Goal: Information Seeking & Learning: Learn about a topic

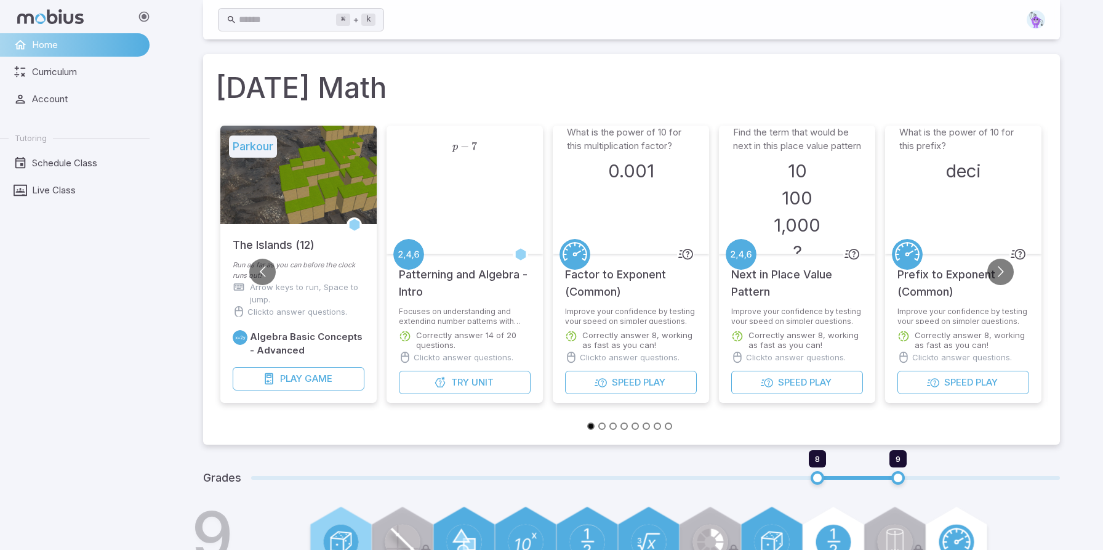
scroll to position [478, 0]
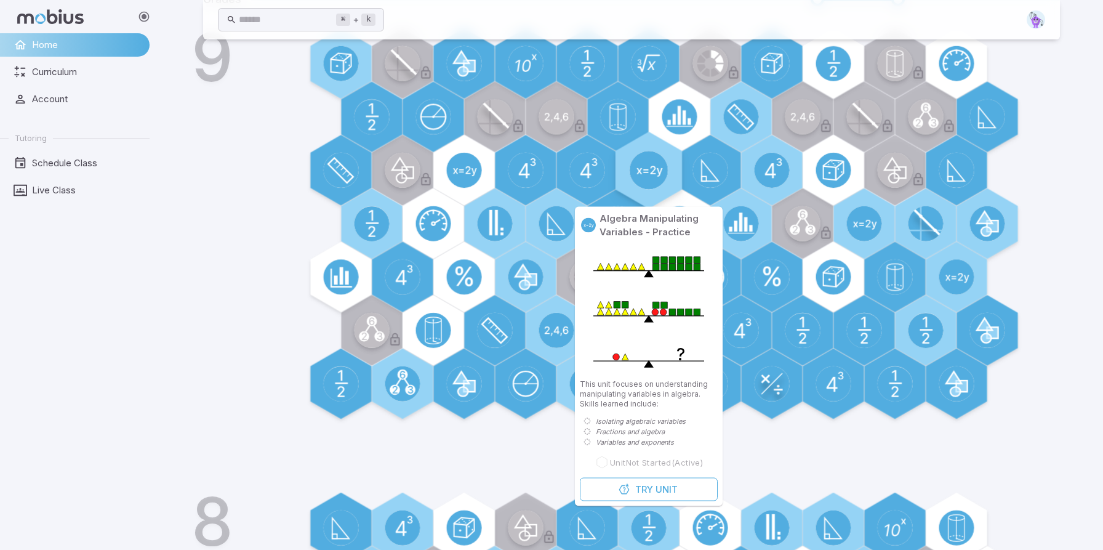
click at [632, 175] on circle at bounding box center [649, 170] width 39 height 39
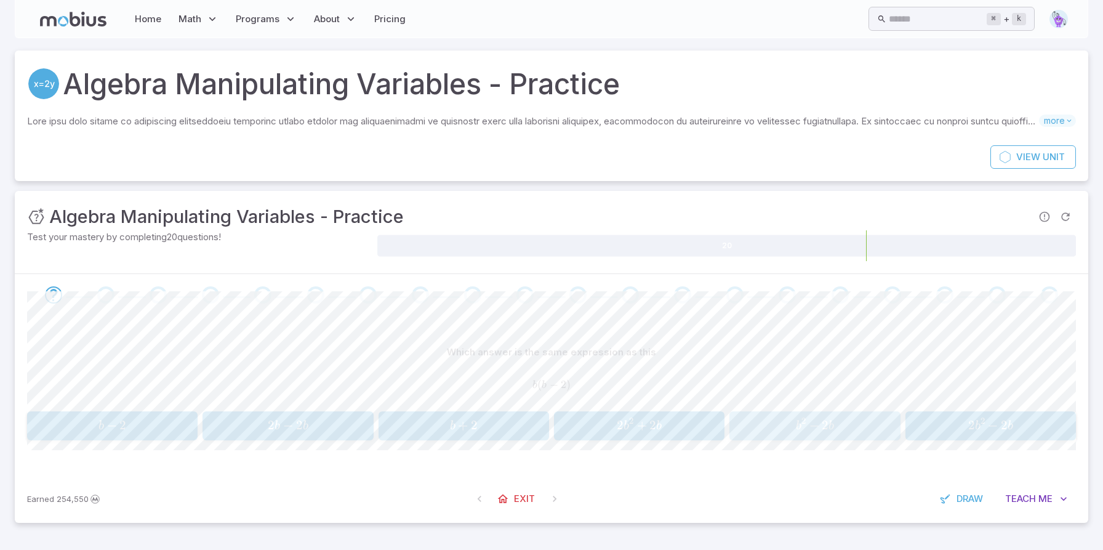
click at [754, 422] on span "b 2 − 2 b" at bounding box center [815, 425] width 163 height 17
click at [513, 424] on span "cy − 5 y + 9 c − 45" at bounding box center [288, 425] width 514 height 17
click at [593, 422] on span "x p + 5 p + 8 x + 40" at bounding box center [815, 425] width 514 height 17
click at [441, 431] on span "p c − 5 c − 6 p + 30" at bounding box center [288, 425] width 514 height 17
click at [441, 431] on span "y 2 − 12 y + 36" at bounding box center [288, 425] width 514 height 17
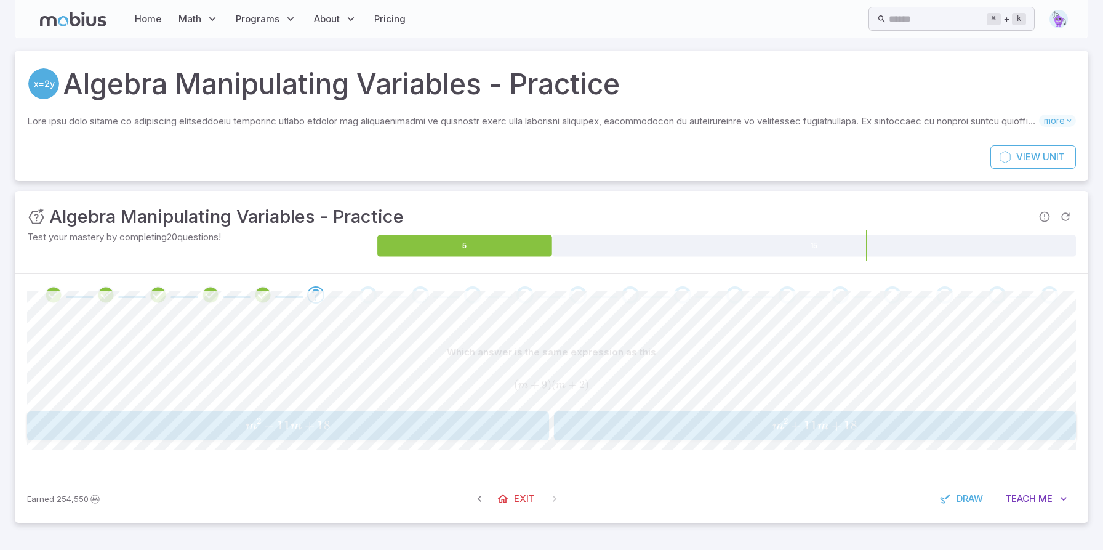
click at [593, 436] on button "m 2 + 11 m + 18 m^2 + 11m + 18 m 2 + 11 m + 18" at bounding box center [815, 425] width 522 height 29
click at [661, 419] on span "c = 7" at bounding box center [639, 425] width 163 height 17
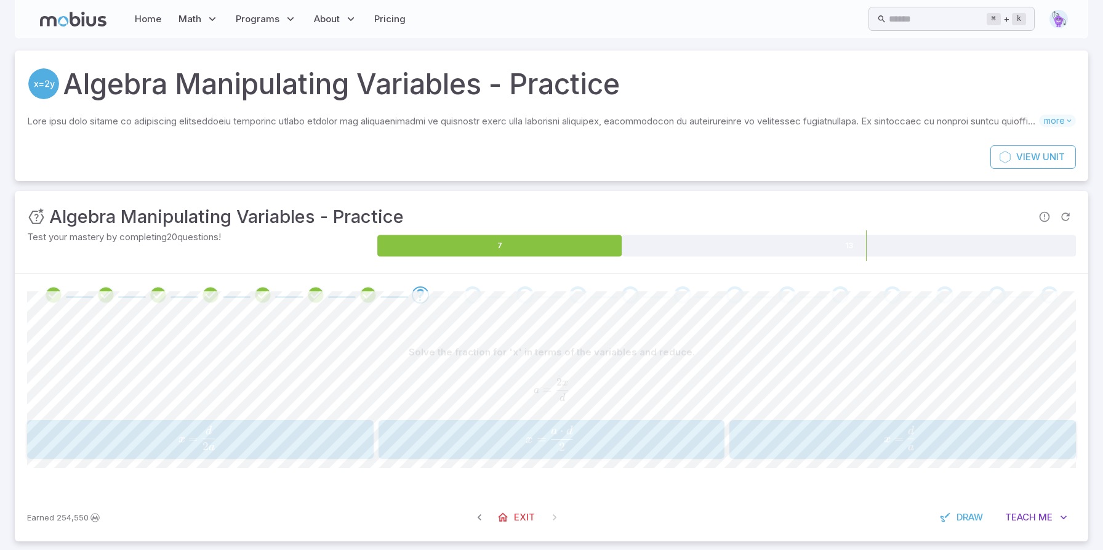
click at [759, 444] on span "x = a d ​" at bounding box center [900, 437] width 294 height 25
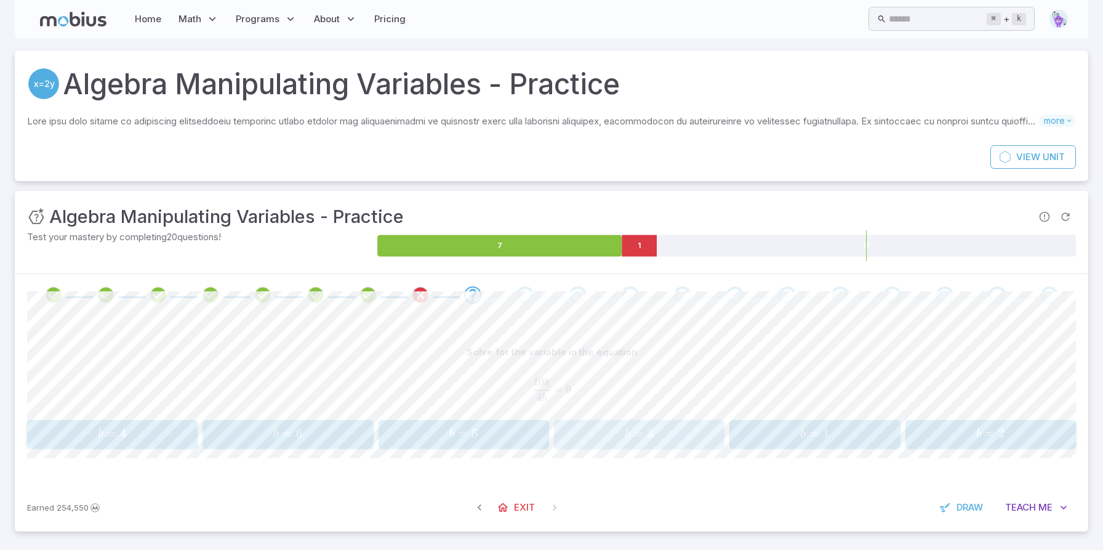
click at [622, 439] on span "b = 3" at bounding box center [639, 433] width 163 height 17
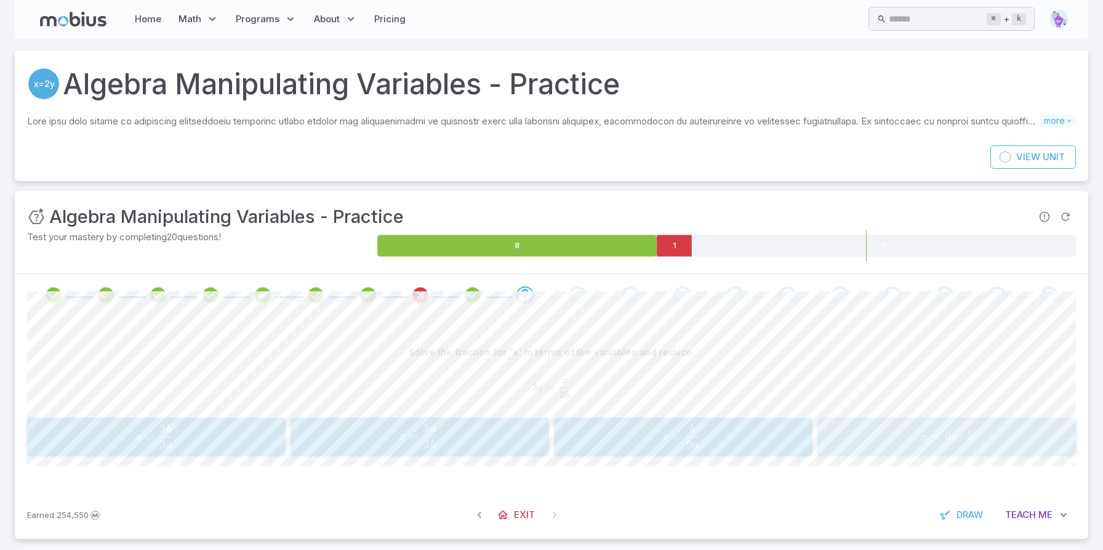
click at [874, 436] on span "x = 9 a ⋅ b" at bounding box center [946, 436] width 251 height 17
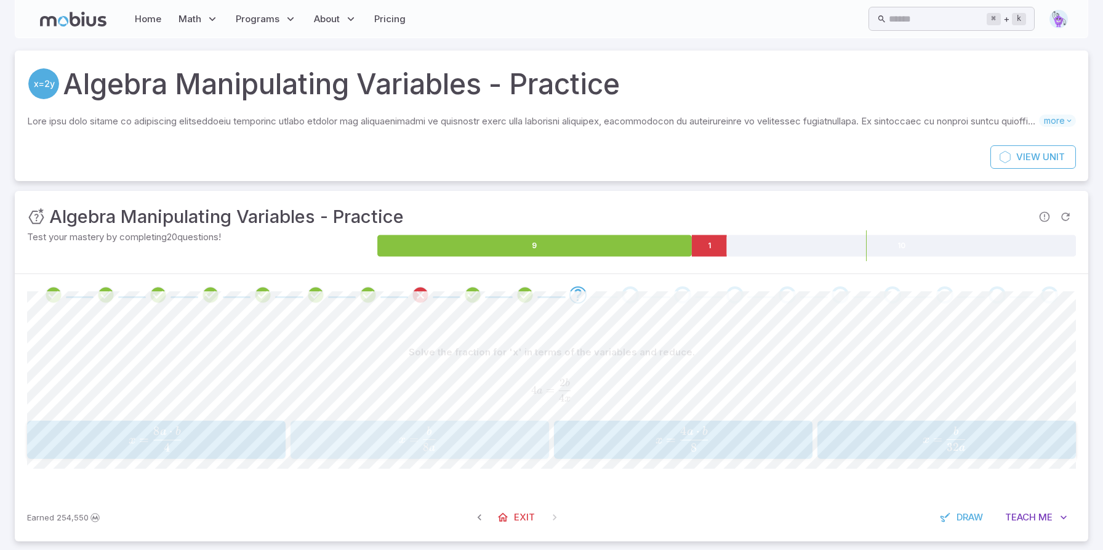
click at [482, 432] on span "x = 8 a b ​" at bounding box center [418, 438] width 218 height 25
click at [212, 423] on button "x = c 4 a x=\frac{c}{4a} x = 4 a c ​" at bounding box center [130, 439] width 206 height 38
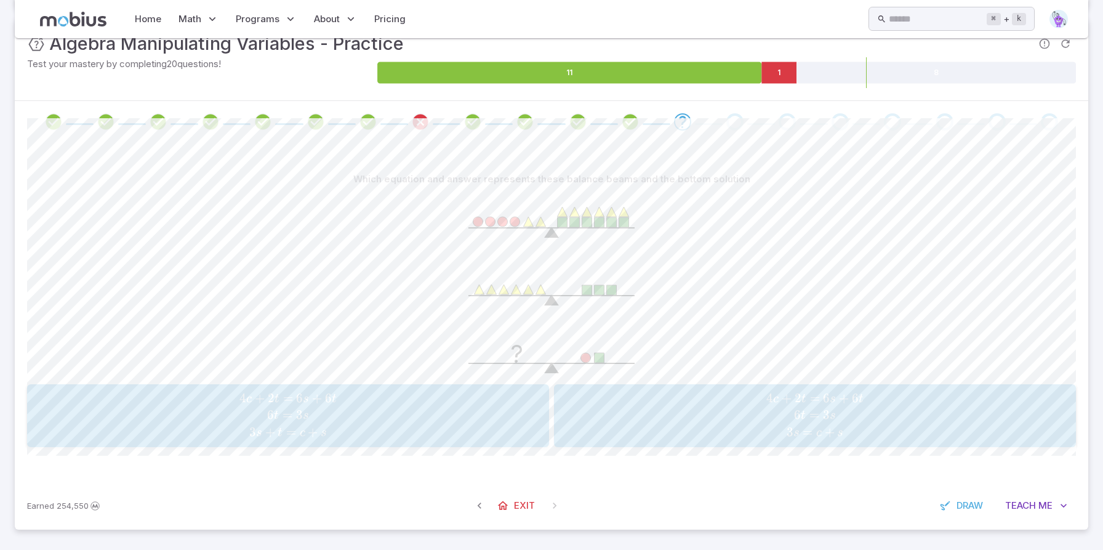
scroll to position [171, 0]
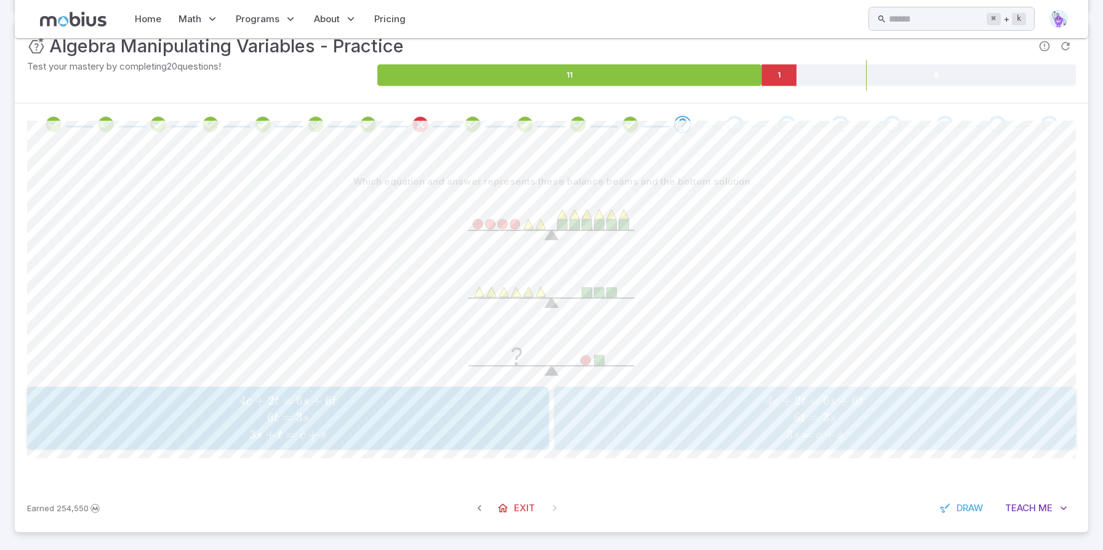
click at [603, 429] on span "4 c + 2 t = 6 s + 6 t 6 t = 3 s 3 s = c + s" at bounding box center [815, 418] width 514 height 50
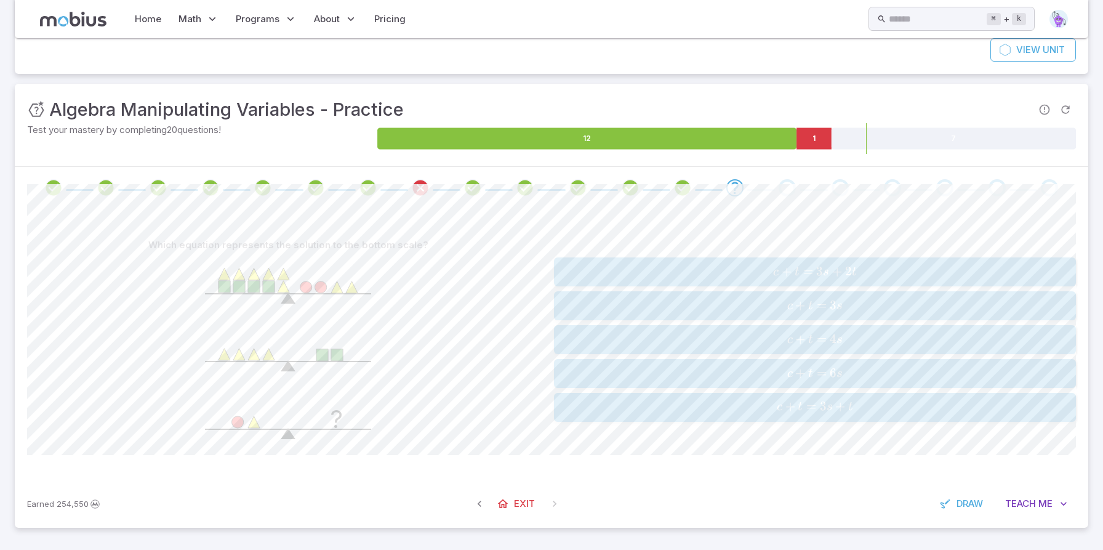
scroll to position [106, 0]
click at [670, 408] on span "c + t = 3 s + t" at bounding box center [815, 407] width 514 height 17
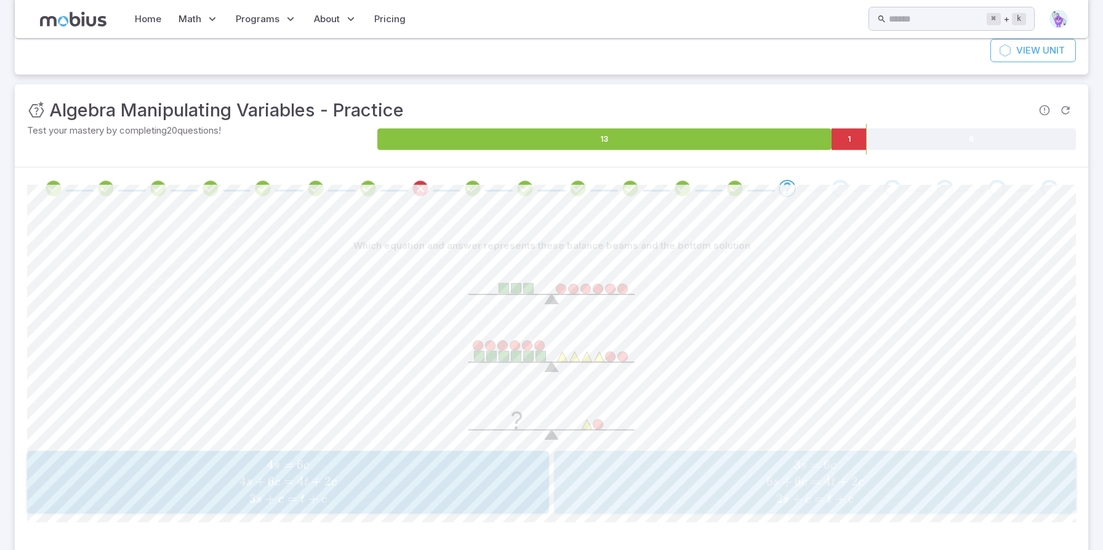
click at [641, 494] on span "3 s = 6 c 6 s + 6 c = 4 t + 2 c 2 s + c = t + c" at bounding box center [815, 482] width 514 height 50
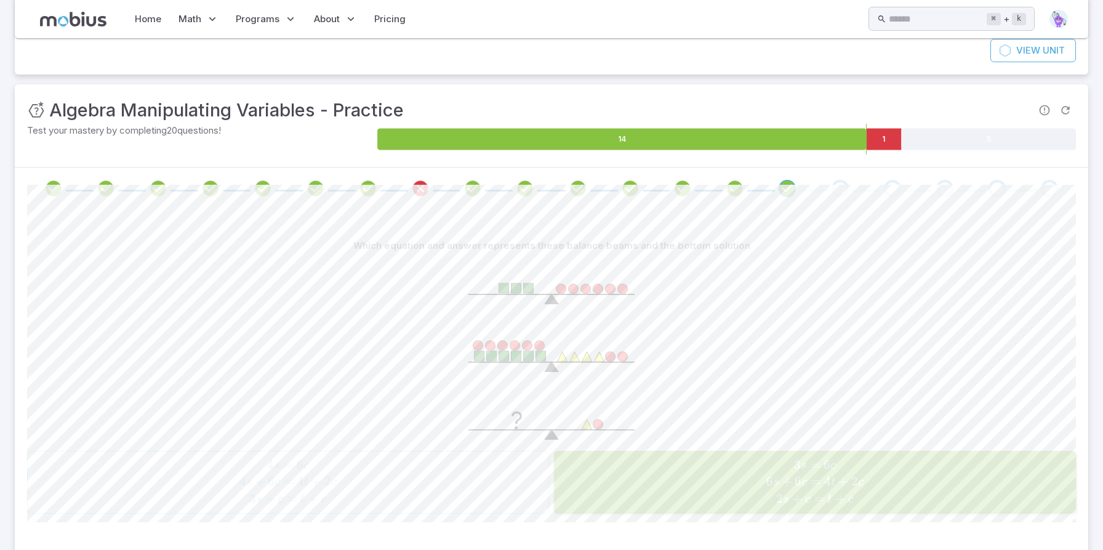
click at [665, 380] on div "?" at bounding box center [551, 351] width 1049 height 188
click at [784, 456] on div "3 s = 6 c 6 s + 6 c = 4 t + 2 c 2 s + c = t + c 3s=6c\\6s+6c=4t+2c\\2s+c=t+c 3 …" at bounding box center [815, 482] width 514 height 52
click at [738, 327] on div "?" at bounding box center [551, 351] width 1049 height 188
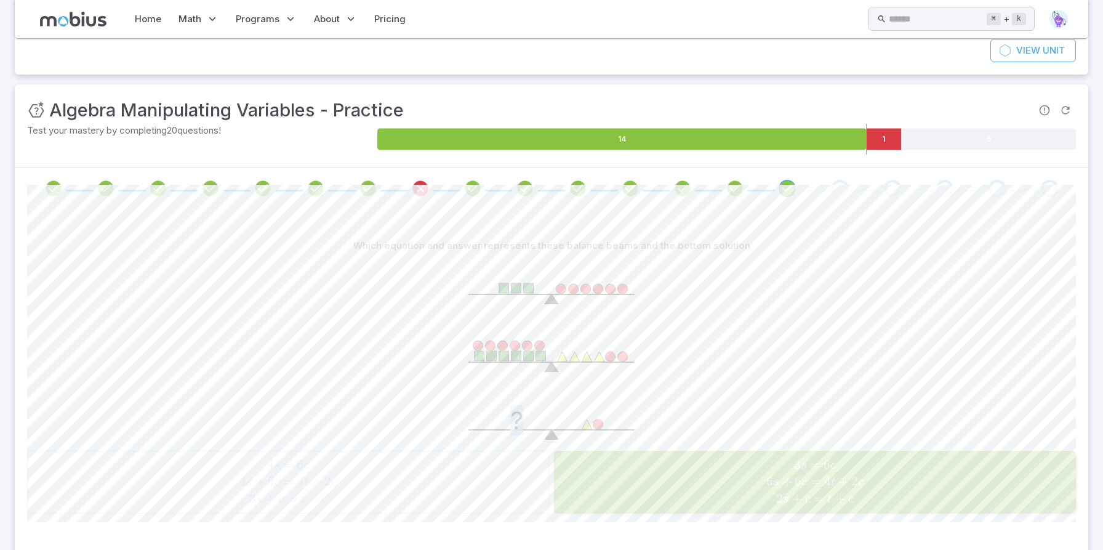
click at [738, 327] on div "?" at bounding box center [551, 351] width 1049 height 188
drag, startPoint x: 738, startPoint y: 327, endPoint x: 679, endPoint y: 352, distance: 64.3
click at [733, 327] on div "?" at bounding box center [551, 351] width 1049 height 188
click at [371, 435] on div "?" at bounding box center [551, 351] width 1049 height 188
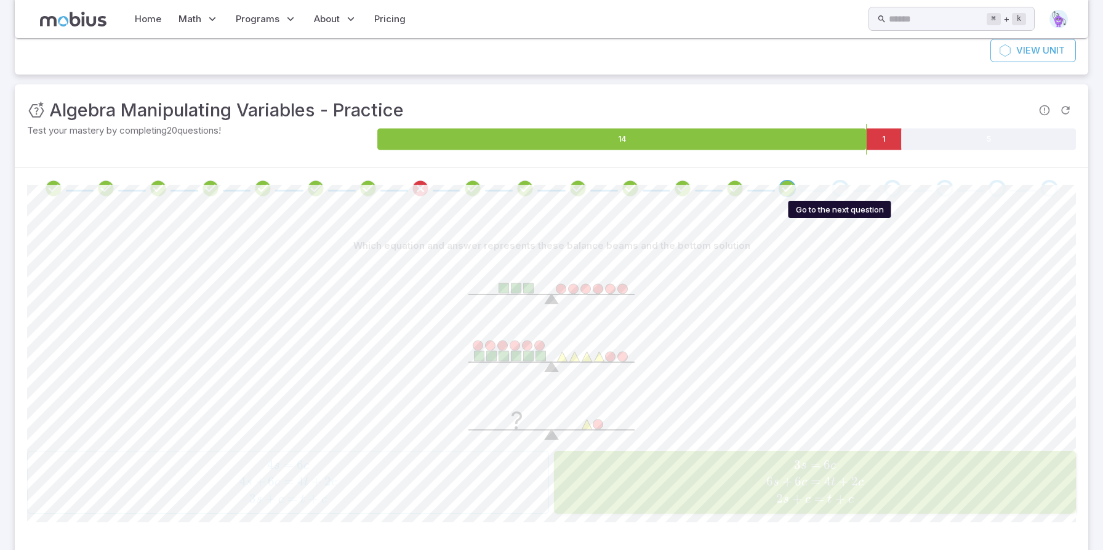
click at [841, 193] on div "Go to the next question" at bounding box center [840, 188] width 17 height 17
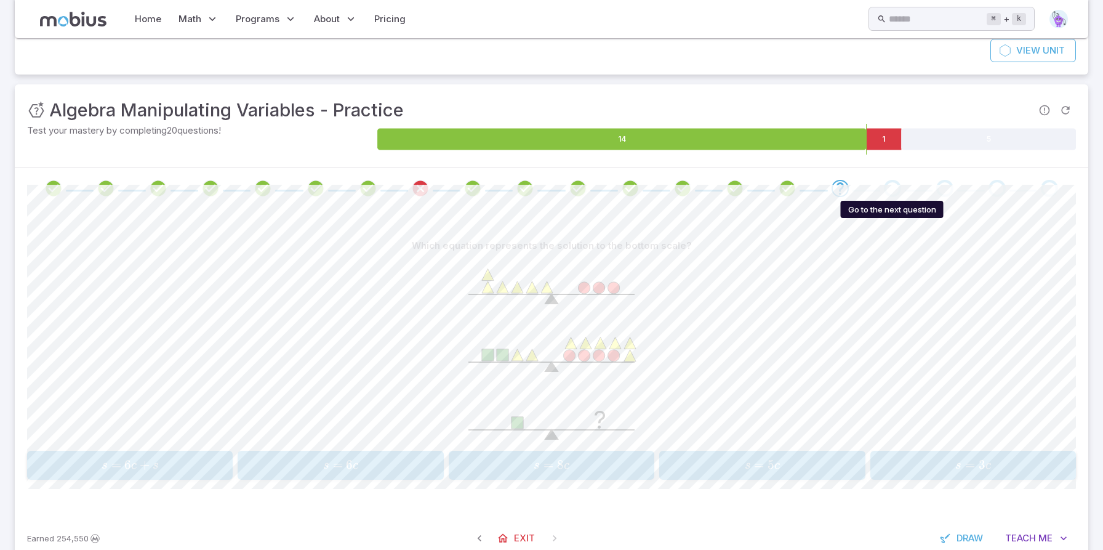
click at [891, 184] on div "Go to the next question" at bounding box center [892, 188] width 17 height 17
click at [890, 184] on div "Go to the next question" at bounding box center [892, 188] width 17 height 17
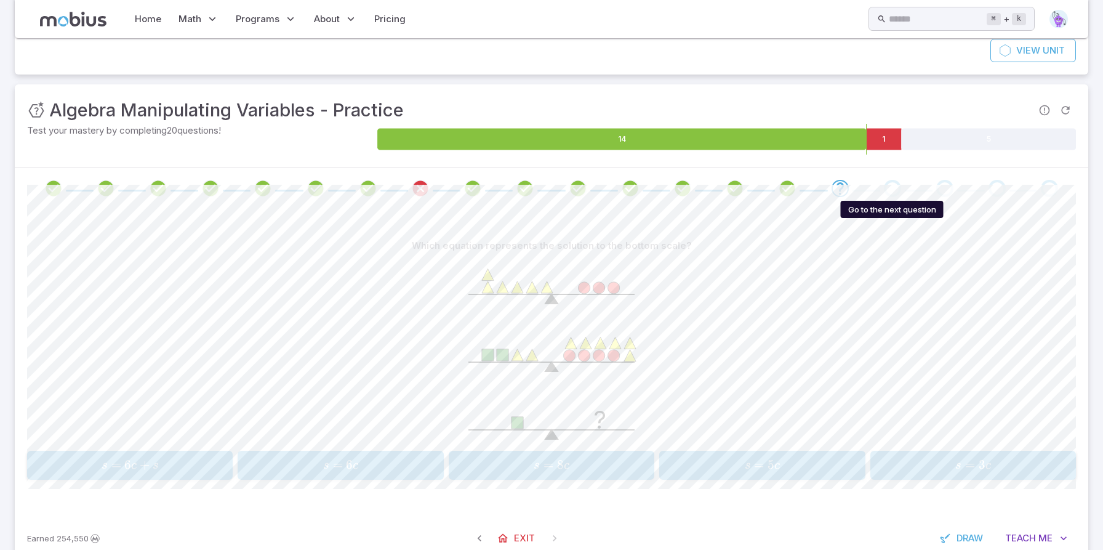
click at [890, 184] on div "Go to the next question" at bounding box center [892, 188] width 17 height 17
click at [786, 184] on icon "Review your answer" at bounding box center [787, 188] width 18 height 18
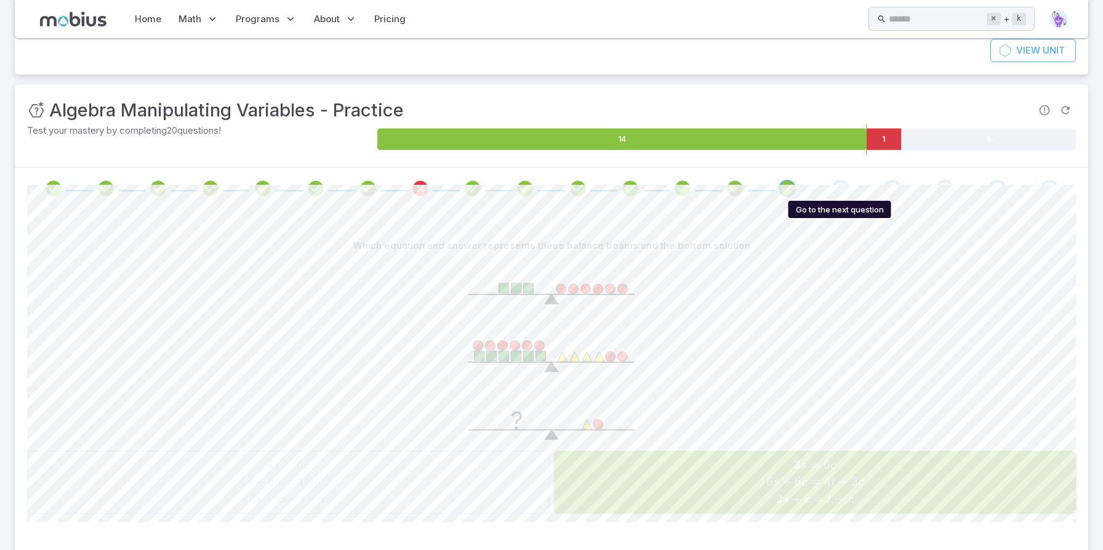
click at [834, 182] on div "Go to the next question" at bounding box center [840, 188] width 17 height 17
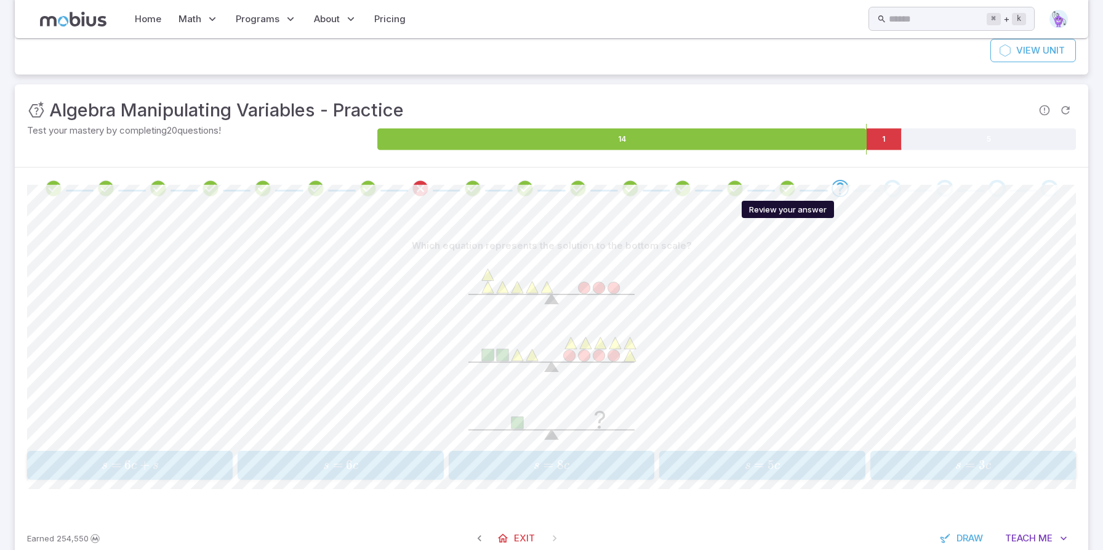
click at [788, 188] on icon "Review your answer" at bounding box center [787, 188] width 18 height 18
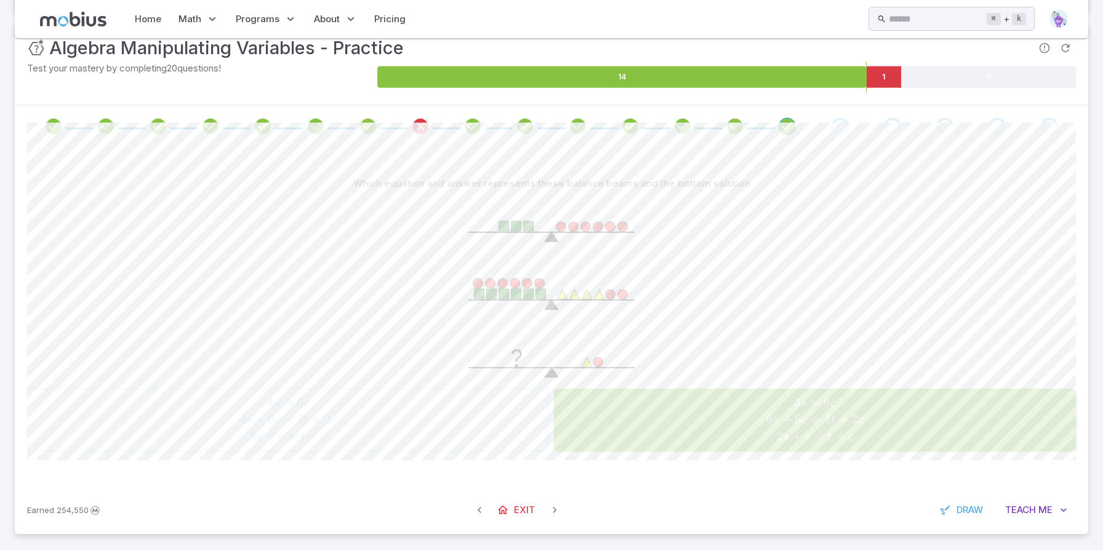
scroll to position [173, 0]
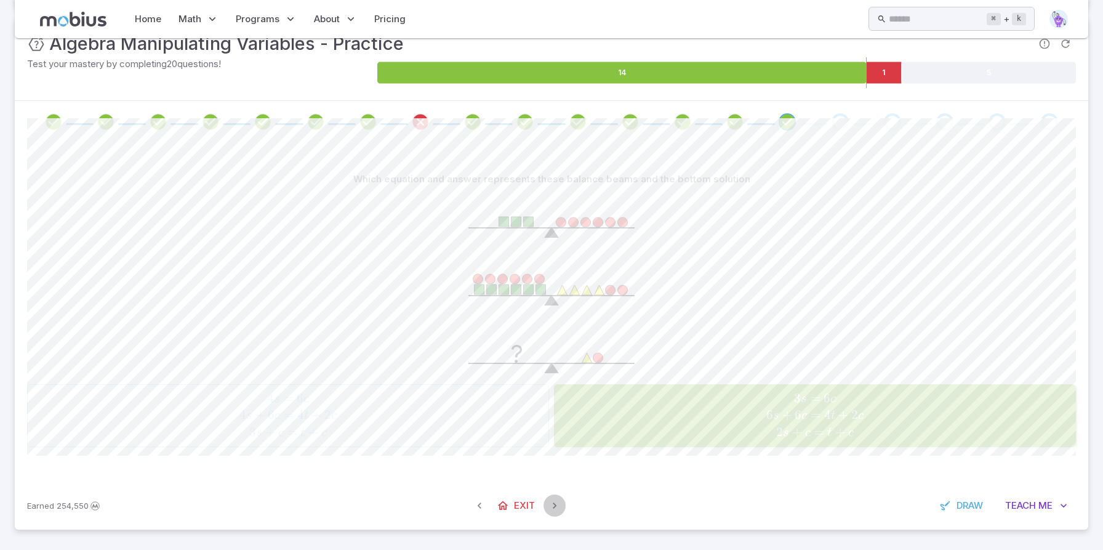
click at [557, 504] on icon "button" at bounding box center [554, 505] width 12 height 12
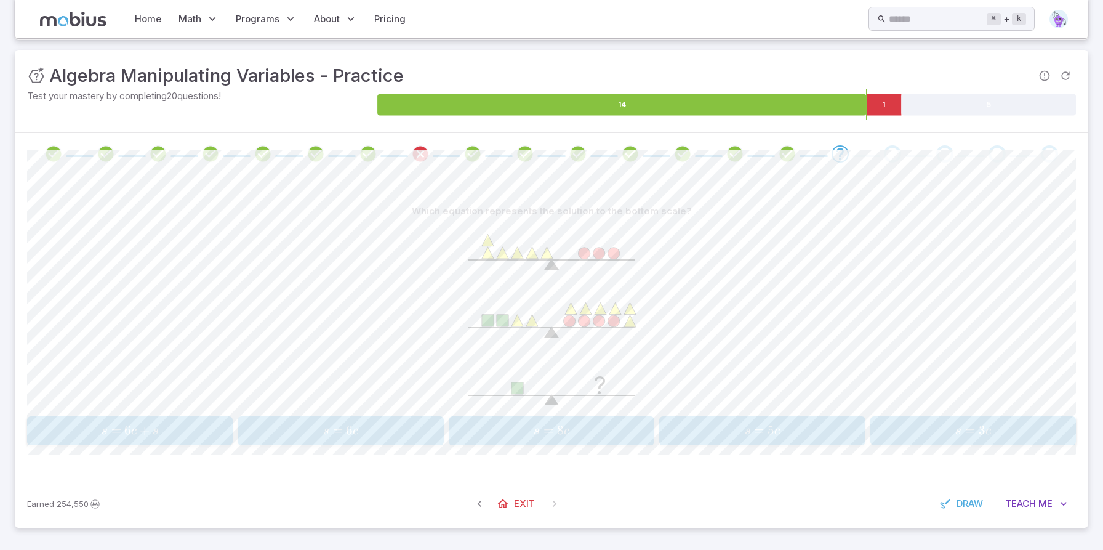
scroll to position [140, 0]
click at [550, 504] on span at bounding box center [555, 504] width 22 height 22
click at [552, 504] on span at bounding box center [555, 504] width 22 height 22
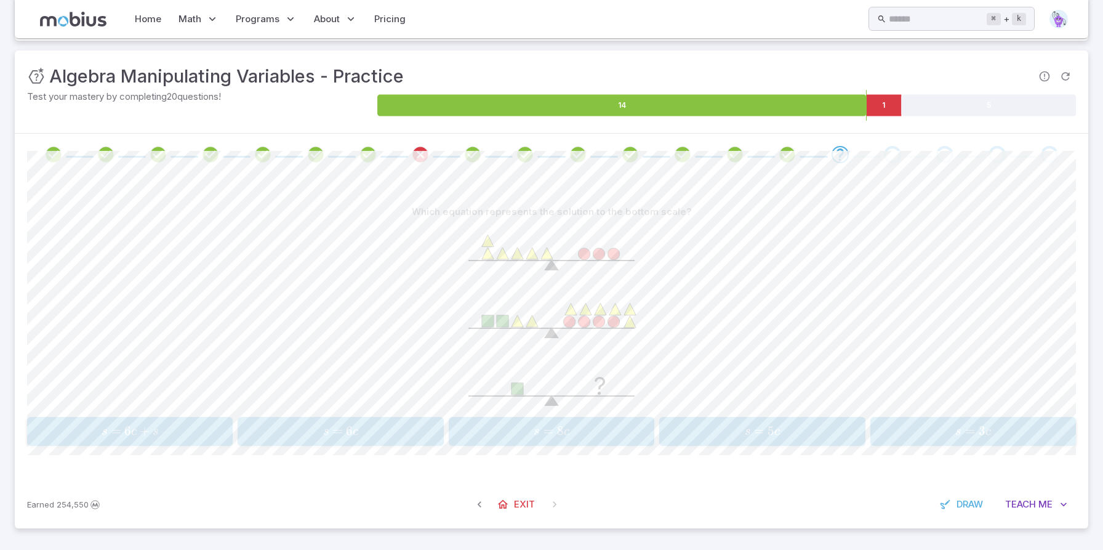
click at [552, 504] on span at bounding box center [555, 504] width 22 height 22
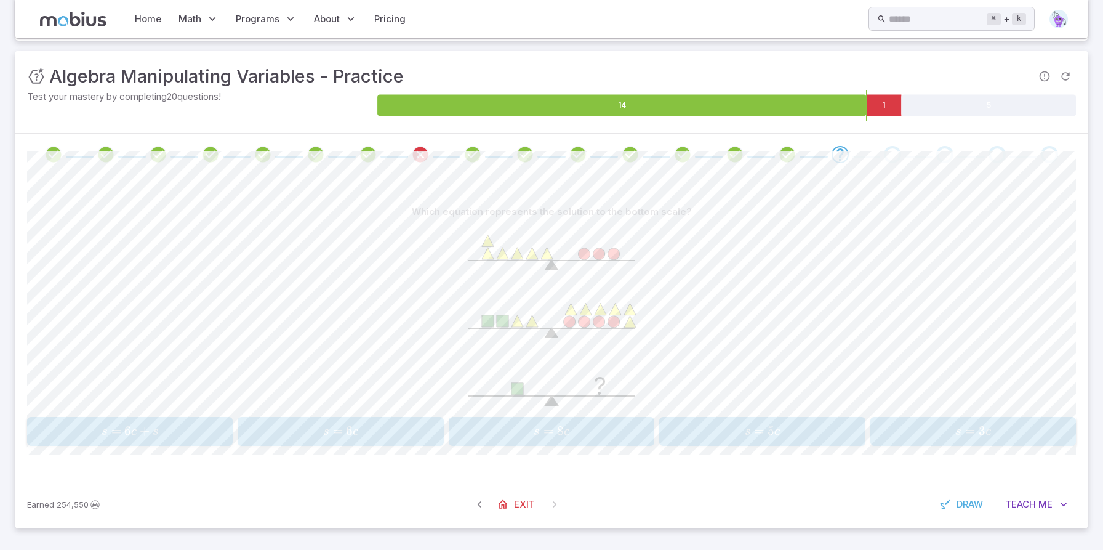
click at [552, 504] on span at bounding box center [555, 504] width 22 height 22
click at [744, 438] on span "s = 5 c" at bounding box center [763, 431] width 198 height 17
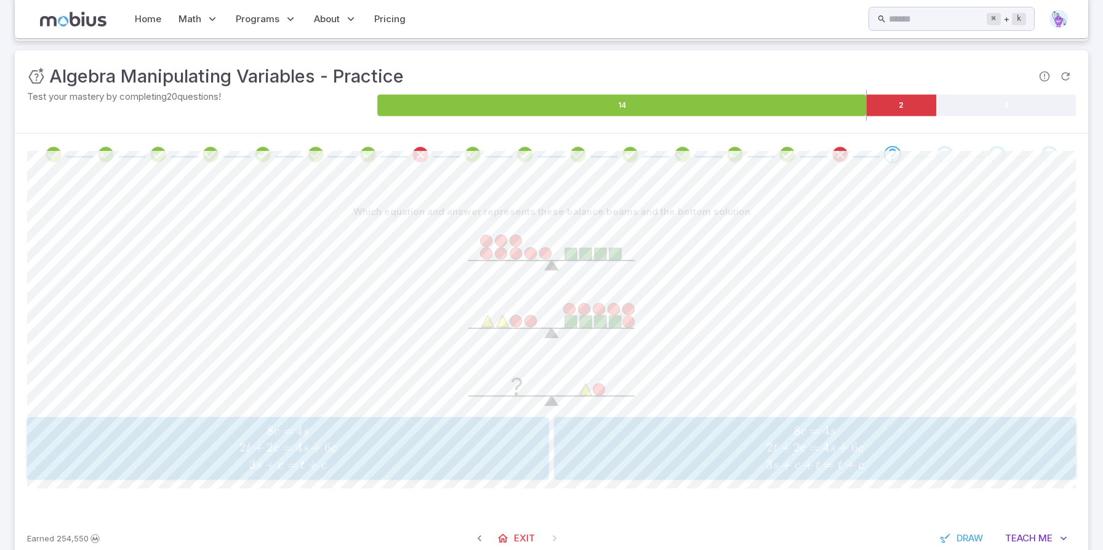
click at [507, 433] on span "8 c = 4 s 2 t + 2 c = 4 s + 6 c 3 s + c = t + c" at bounding box center [288, 448] width 514 height 50
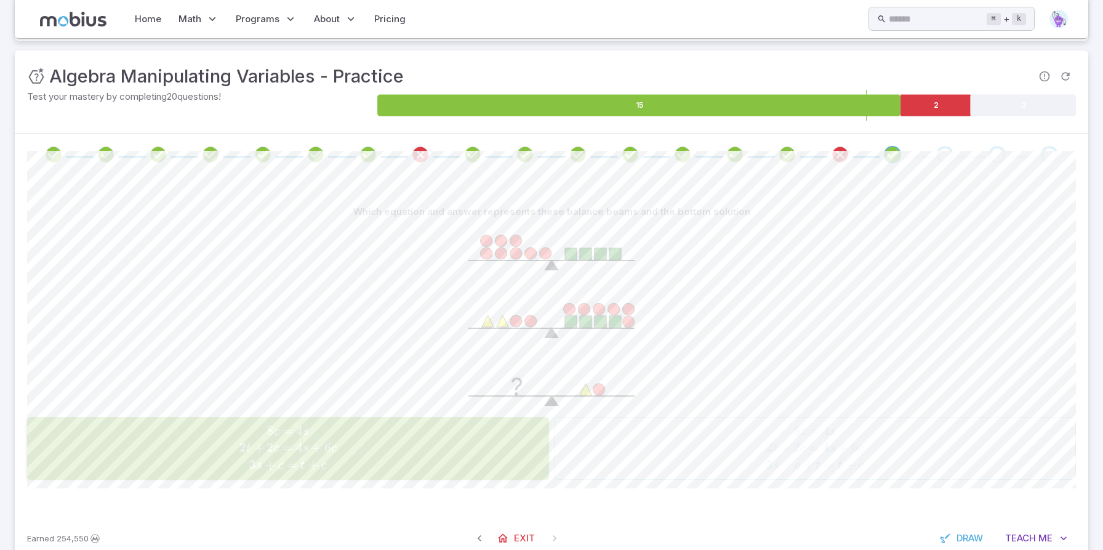
scroll to position [106, 0]
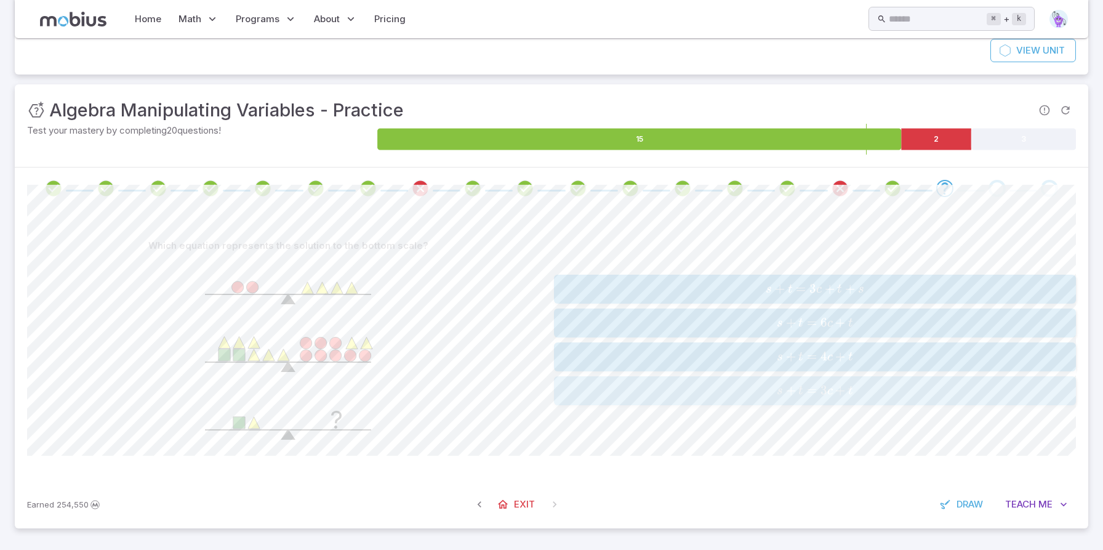
click at [788, 394] on span "+" at bounding box center [791, 389] width 10 height 15
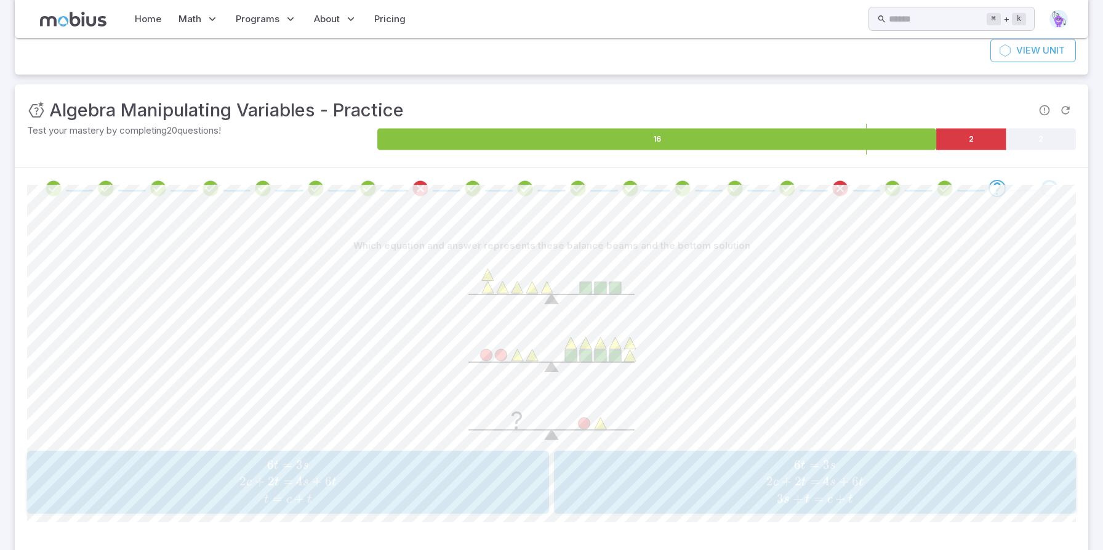
click at [785, 467] on span "6 t = 3 s 2 c + 2 t = 4 s + 6 t 3 s + t = c + t" at bounding box center [815, 482] width 514 height 50
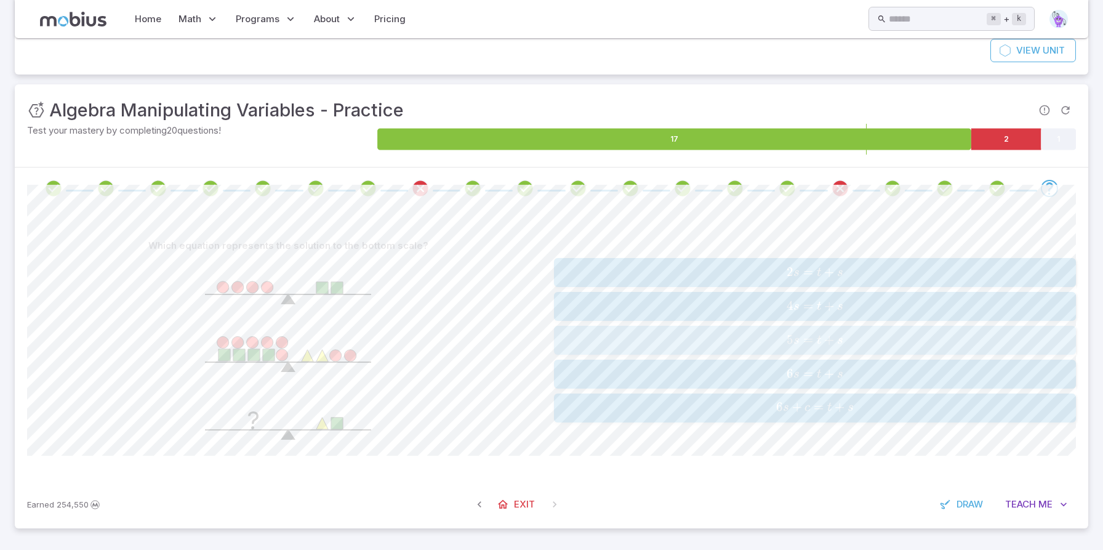
click at [643, 334] on span "5 s = t + s" at bounding box center [815, 340] width 514 height 17
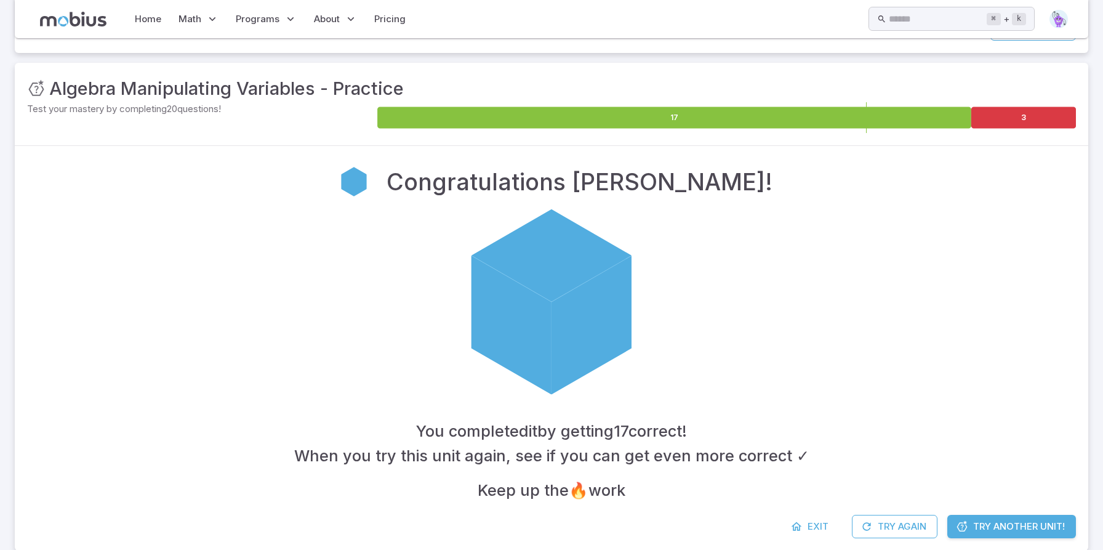
scroll to position [151, 0]
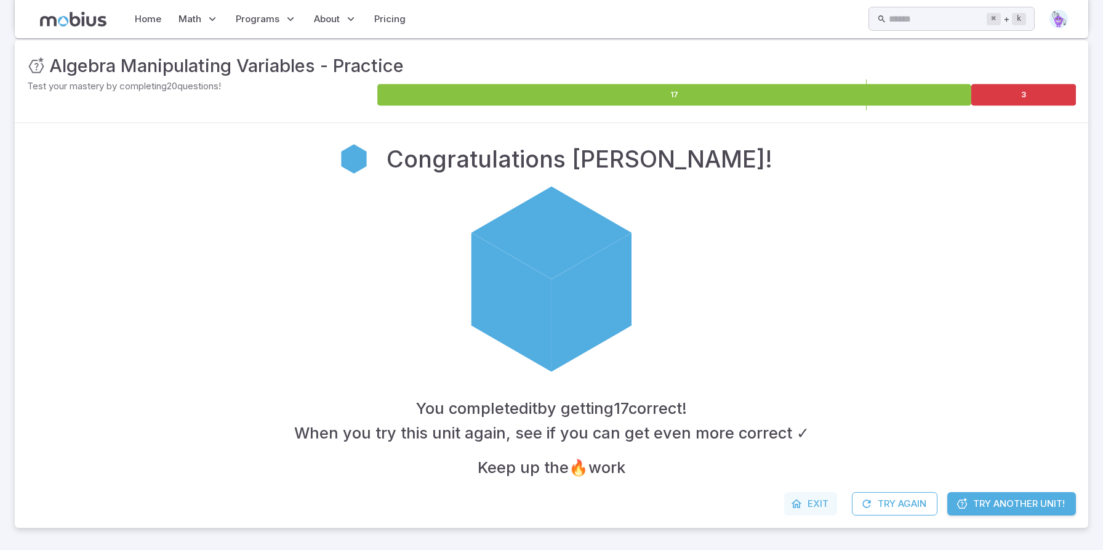
click at [814, 505] on span "Exit" at bounding box center [818, 504] width 21 height 14
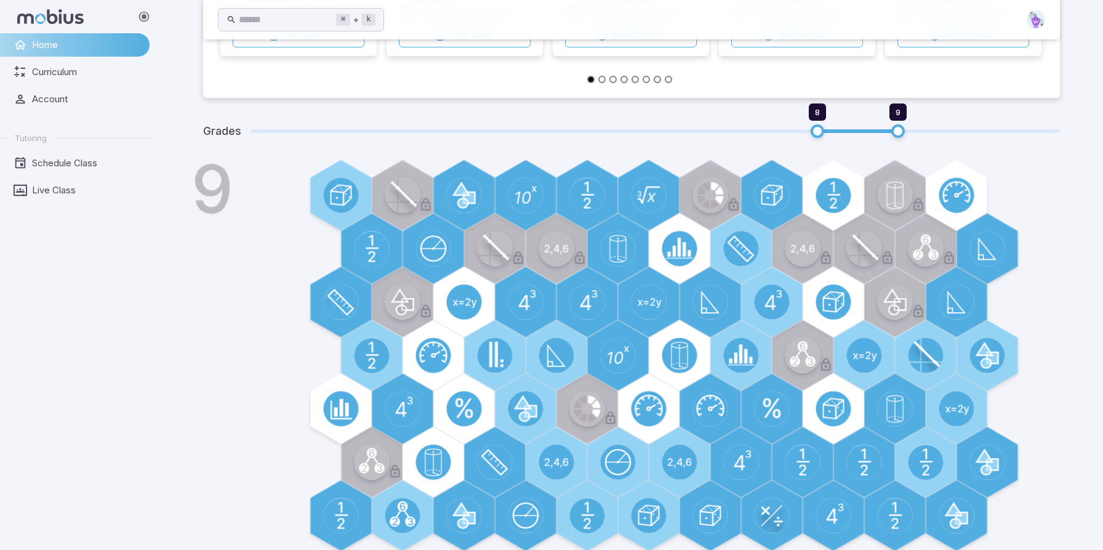
scroll to position [344, 0]
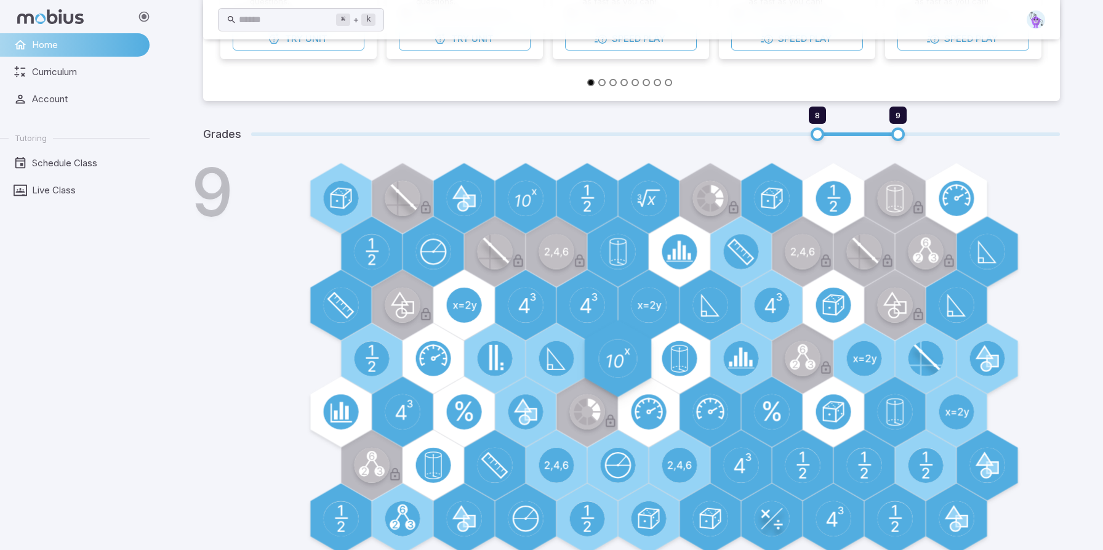
click at [621, 345] on circle at bounding box center [618, 358] width 39 height 39
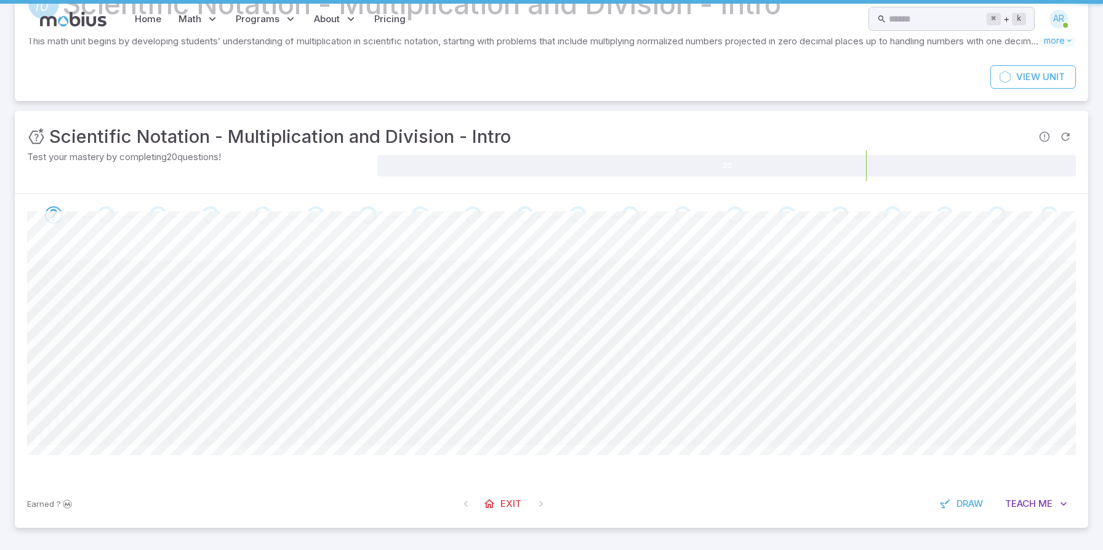
scroll to position [0, 0]
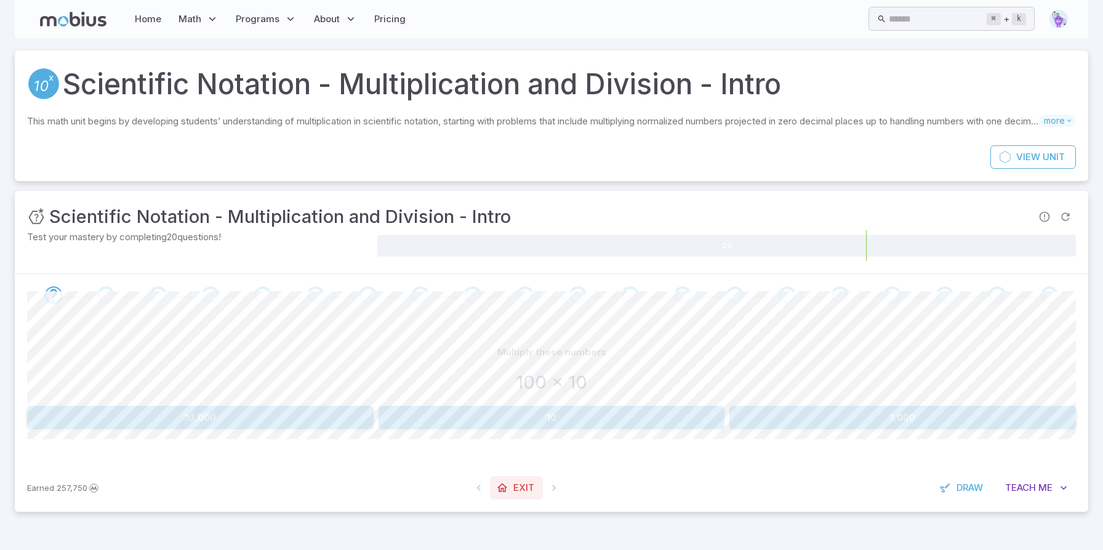
click at [518, 491] on span "Exit" at bounding box center [523, 488] width 21 height 14
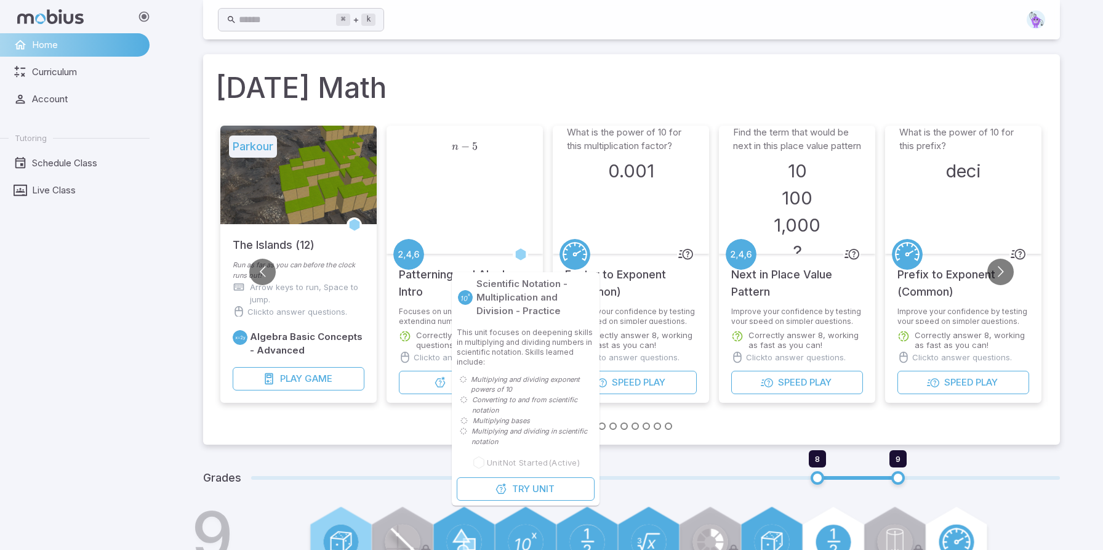
scroll to position [385, 0]
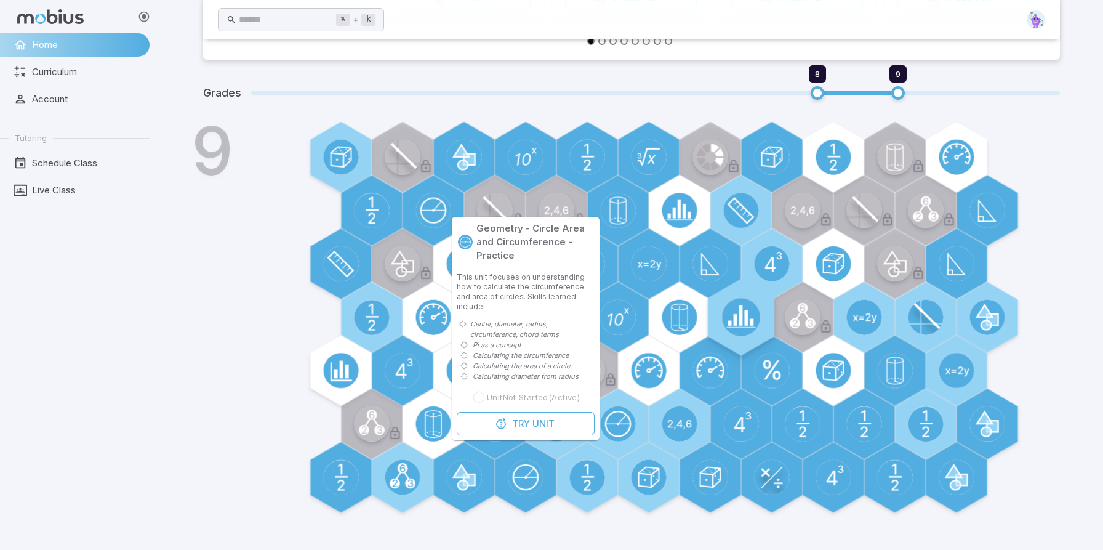
click at [732, 321] on circle at bounding box center [741, 317] width 39 height 39
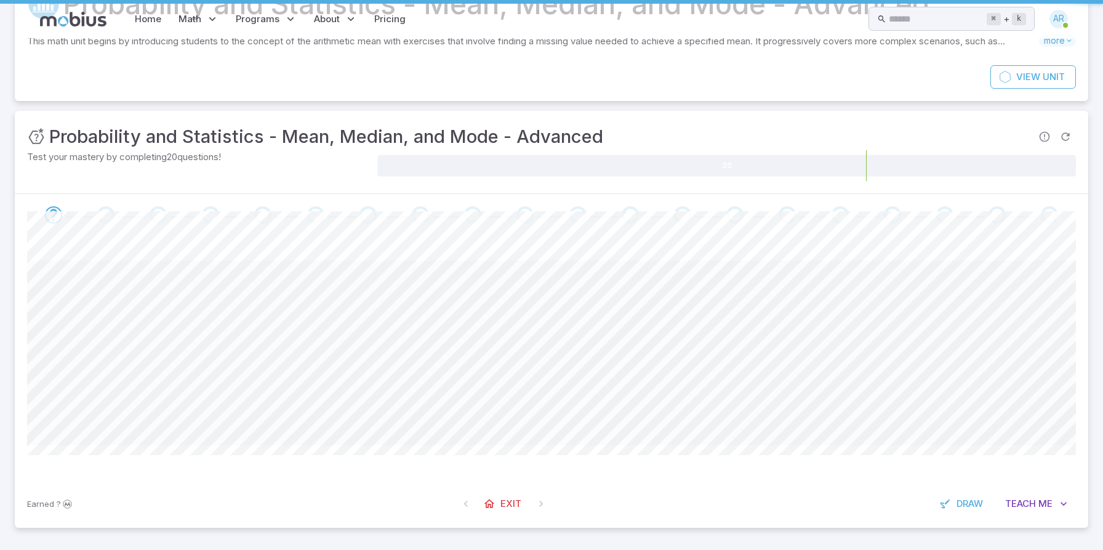
scroll to position [0, 0]
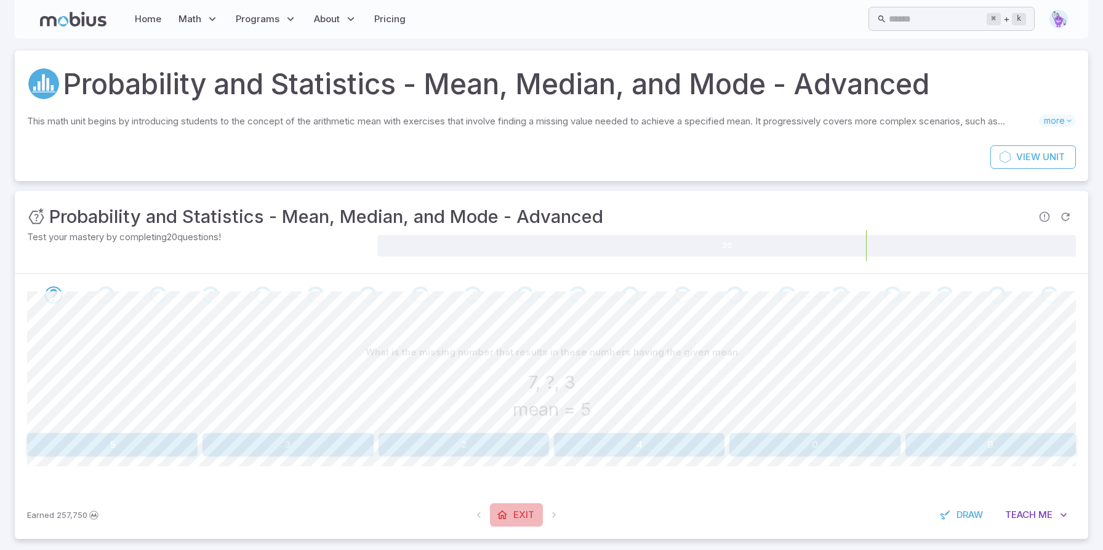
click at [506, 517] on icon at bounding box center [502, 514] width 12 height 12
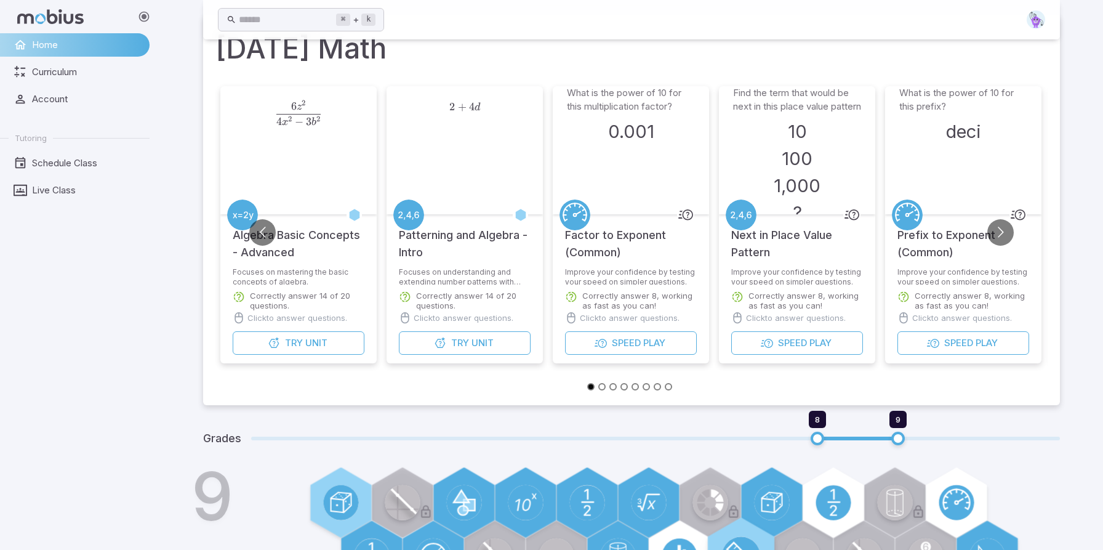
scroll to position [337, 0]
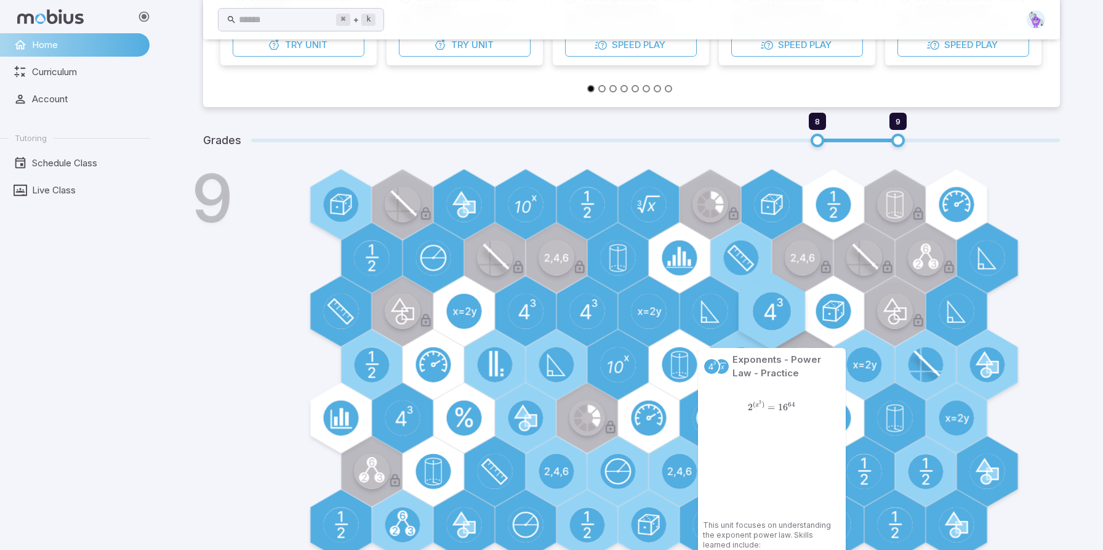
click at [759, 305] on circle at bounding box center [772, 311] width 39 height 38
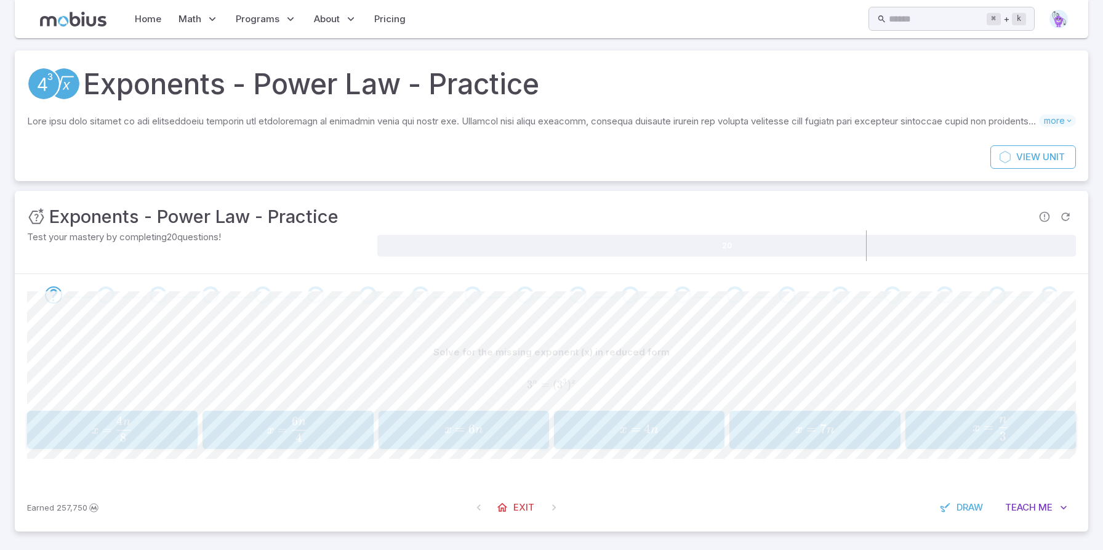
scroll to position [4, 0]
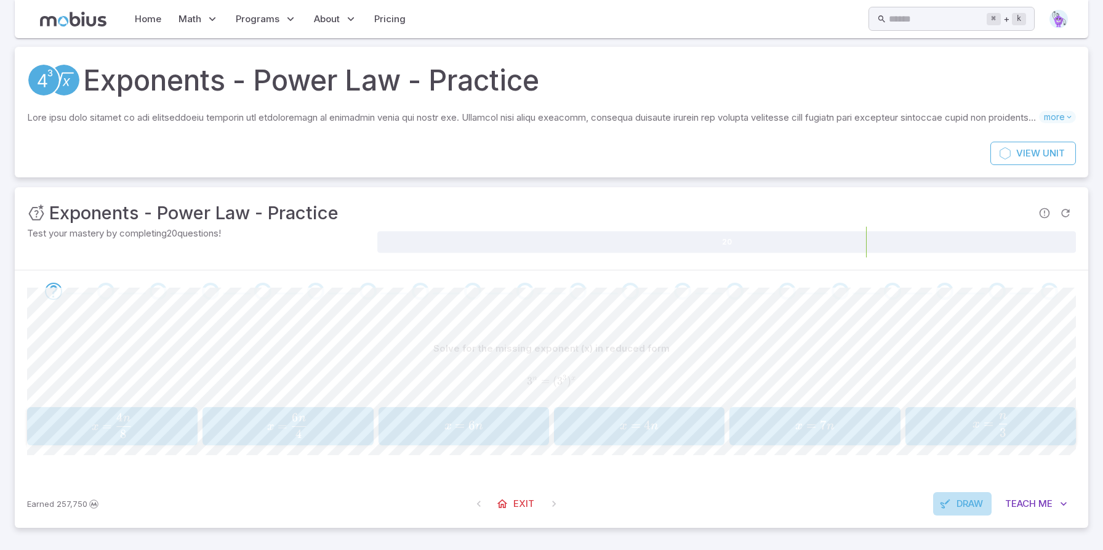
click at [942, 500] on icon "button" at bounding box center [945, 503] width 12 height 12
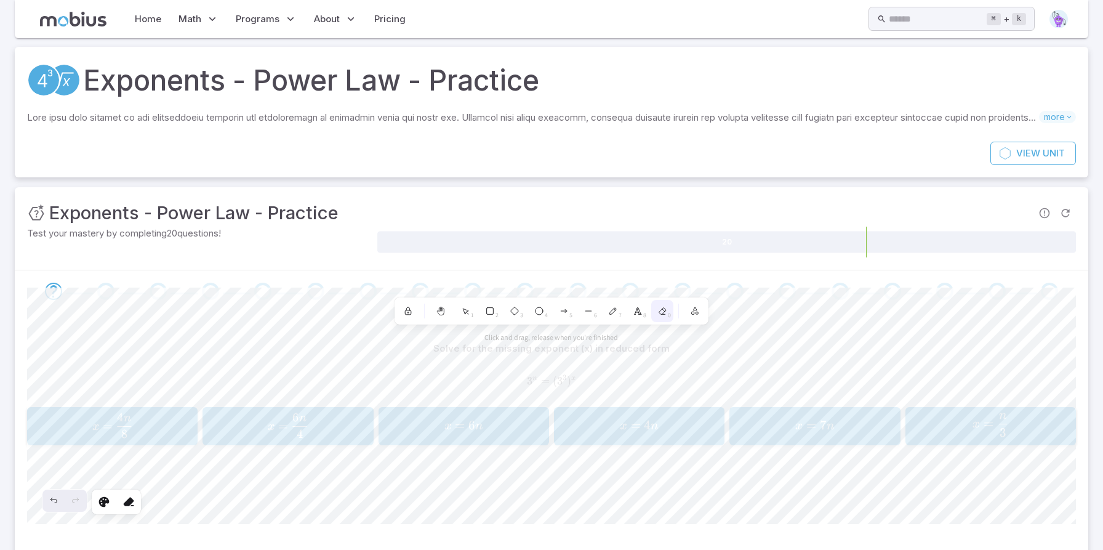
click at [658, 311] on icon at bounding box center [662, 311] width 10 height 10
click at [614, 315] on icon at bounding box center [613, 311] width 10 height 10
click at [665, 311] on icon at bounding box center [662, 311] width 7 height 7
click at [608, 314] on icon at bounding box center [613, 311] width 10 height 10
click at [662, 307] on icon at bounding box center [662, 311] width 10 height 10
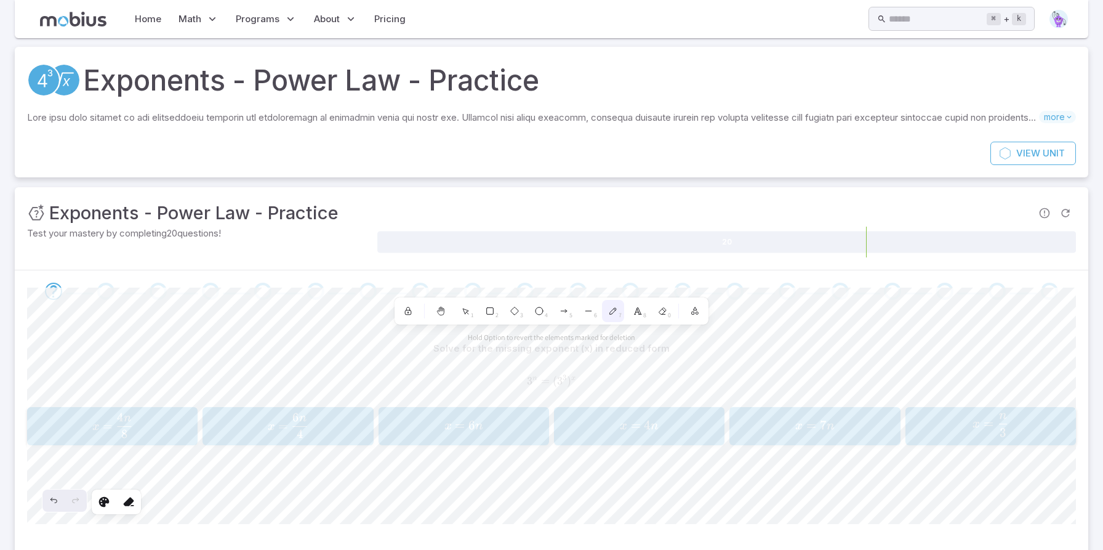
click at [615, 304] on div "7" at bounding box center [613, 311] width 22 height 22
click at [614, 299] on div "Click and drag, release when you're finished Shapes 1 2 3 4 5 6 7 8 0" at bounding box center [552, 310] width 314 height 27
click at [614, 309] on icon at bounding box center [615, 310] width 2 height 2
click at [608, 308] on div "7" at bounding box center [613, 311] width 22 height 22
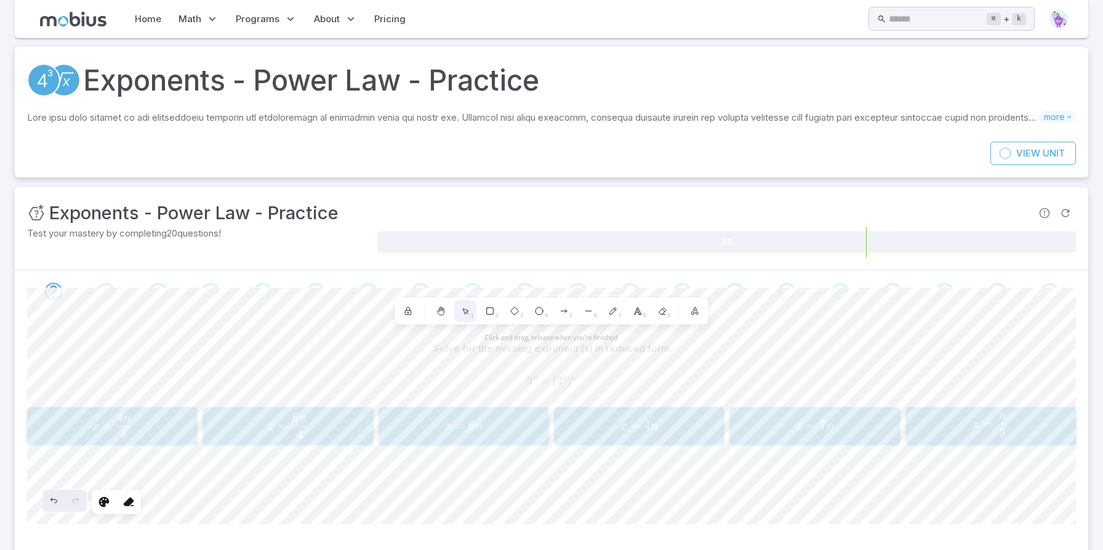
click at [463, 313] on icon at bounding box center [465, 311] width 10 height 10
click at [925, 428] on textarea at bounding box center [926, 436] width 3 height 16
click at [100, 503] on icon at bounding box center [104, 502] width 12 height 12
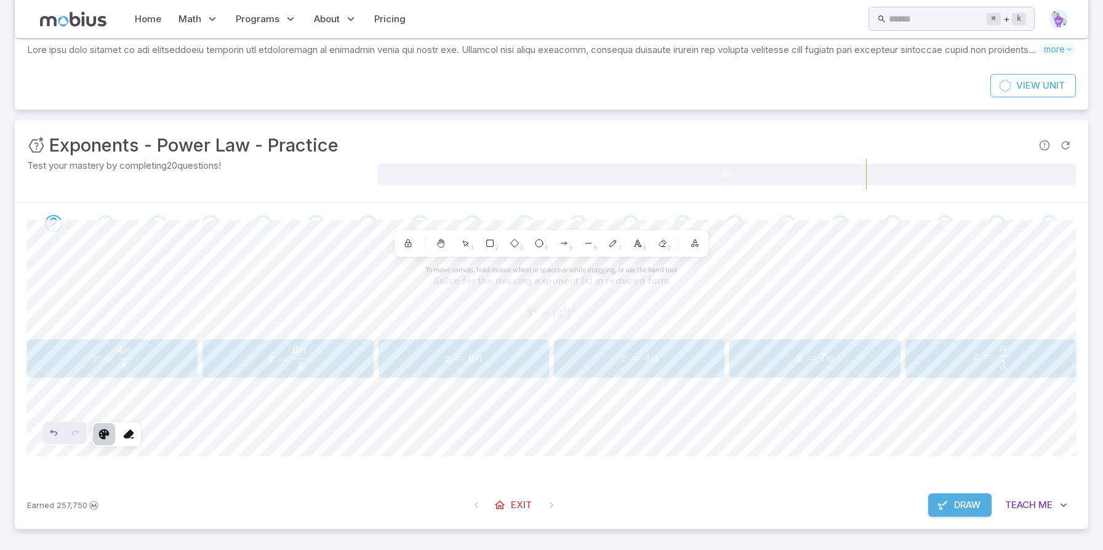
scroll to position [73, 0]
click at [957, 497] on span "Draw" at bounding box center [967, 504] width 26 height 14
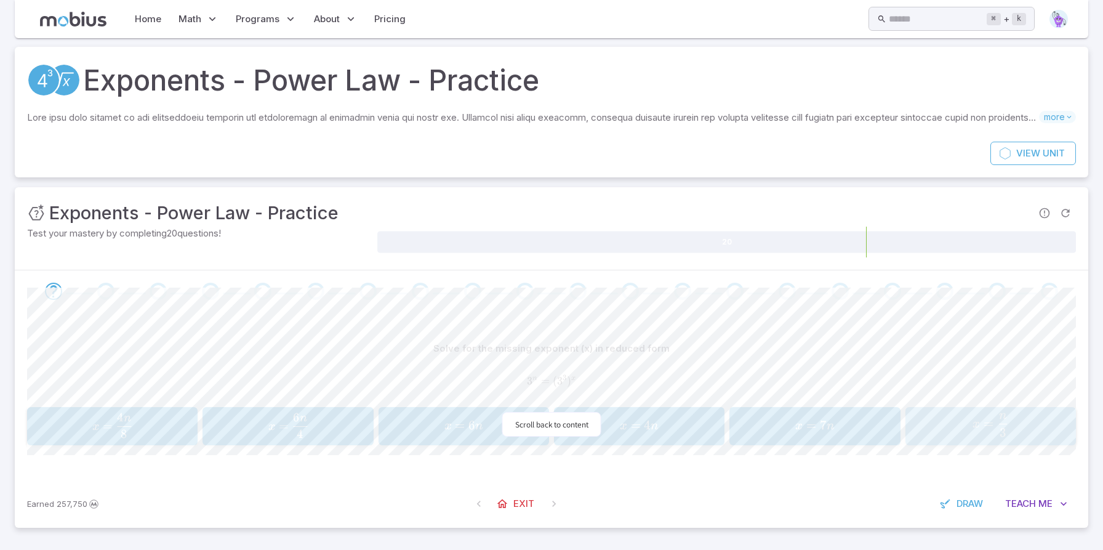
click at [963, 427] on span "x = 3 n ​" at bounding box center [990, 424] width 163 height 23
